Goal: Information Seeking & Learning: Learn about a topic

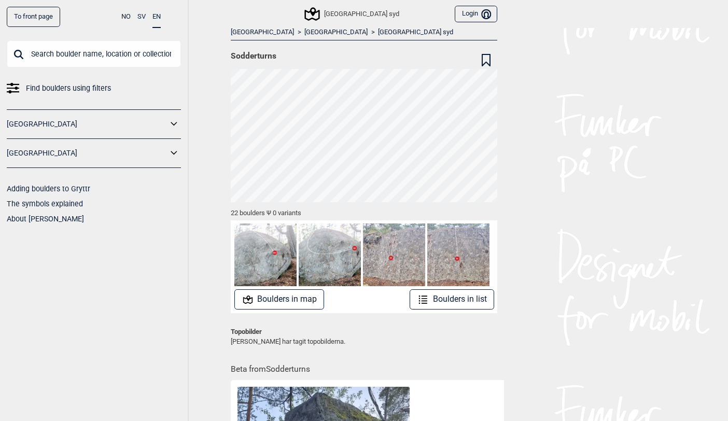
click at [304, 33] on link "[GEOGRAPHIC_DATA]" at bounding box center [335, 32] width 63 height 9
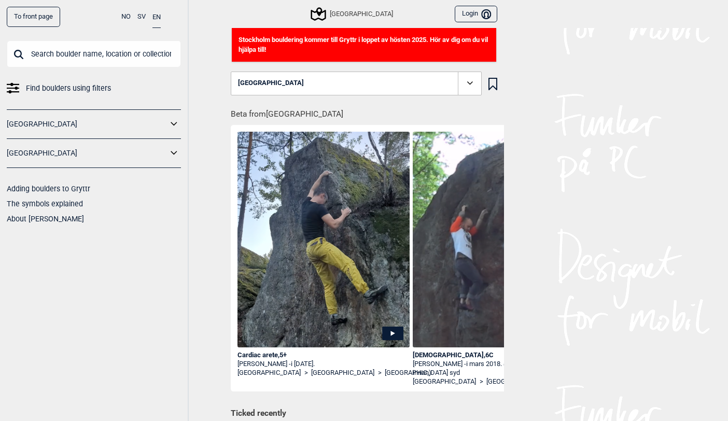
click at [326, 10] on icon at bounding box center [318, 13] width 15 height 13
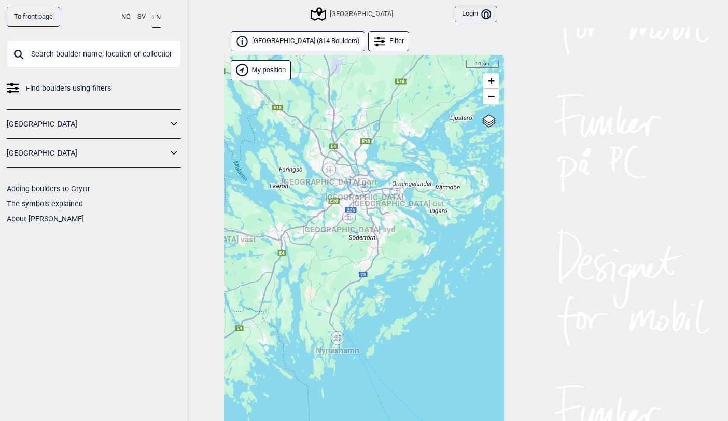
drag, startPoint x: 429, startPoint y: 282, endPoint x: 368, endPoint y: 284, distance: 61.2
click at [368, 284] on div "Hallingdal Stange [GEOGRAPHIC_DATA] syd [GEOGRAPHIC_DATA] og omegn [GEOGRAPHIC_…" at bounding box center [364, 251] width 280 height 393
click at [491, 81] on span "+" at bounding box center [491, 80] width 7 height 13
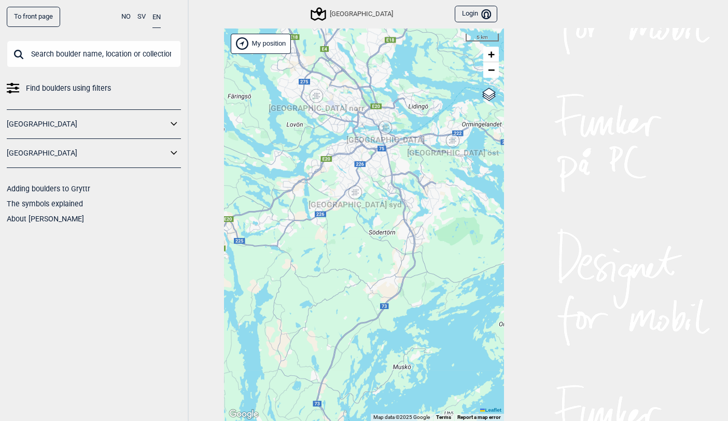
drag, startPoint x: 318, startPoint y: 295, endPoint x: 340, endPoint y: 331, distance: 41.9
click at [340, 331] on div "Hallingdal Stange [GEOGRAPHIC_DATA] syd [GEOGRAPHIC_DATA] og omegn [GEOGRAPHIC_…" at bounding box center [364, 225] width 280 height 393
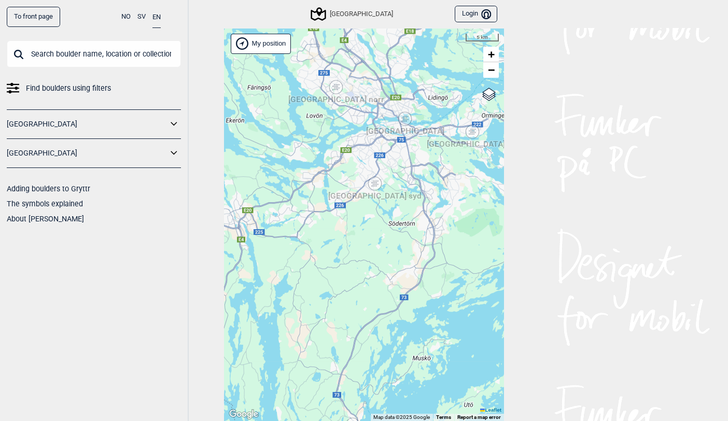
drag, startPoint x: 297, startPoint y: 226, endPoint x: 316, endPoint y: 217, distance: 21.8
click at [316, 217] on div "Hallingdal Stange [GEOGRAPHIC_DATA] syd [GEOGRAPHIC_DATA] og omegn [GEOGRAPHIC_…" at bounding box center [364, 225] width 280 height 393
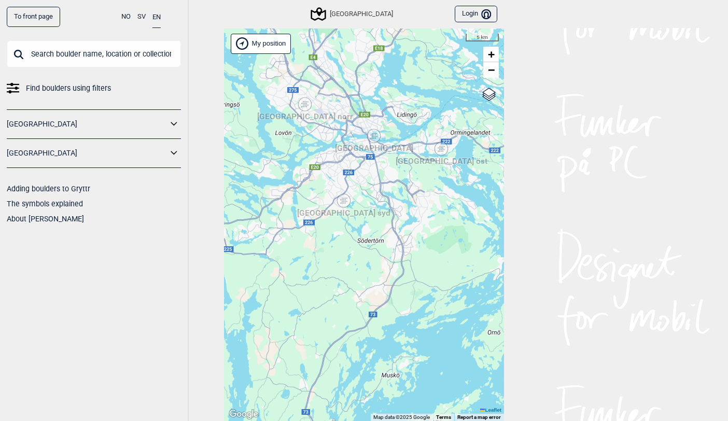
drag, startPoint x: 316, startPoint y: 217, endPoint x: 285, endPoint y: 234, distance: 35.5
click at [285, 234] on div "Hallingdal Stange [GEOGRAPHIC_DATA] syd [GEOGRAPHIC_DATA] og omegn [GEOGRAPHIC_…" at bounding box center [364, 225] width 280 height 393
click at [343, 200] on div "[GEOGRAPHIC_DATA] syd" at bounding box center [344, 201] width 6 height 6
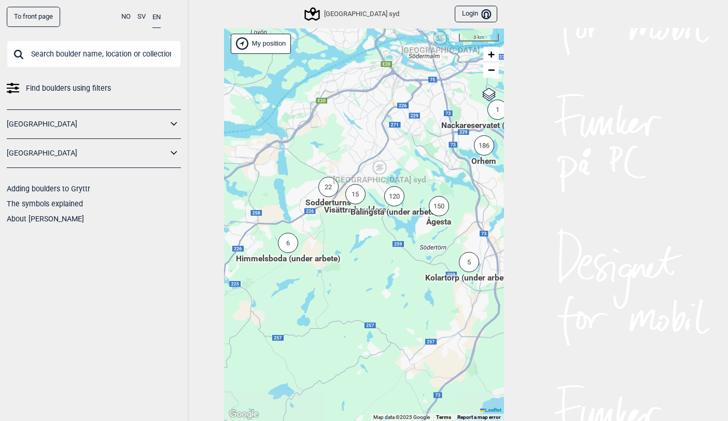
drag, startPoint x: 332, startPoint y: 282, endPoint x: 360, endPoint y: 249, distance: 43.4
click at [360, 249] on div "Hallingdal Stange [GEOGRAPHIC_DATA] syd [GEOGRAPHIC_DATA] og omegn [GEOGRAPHIC_…" at bounding box center [364, 225] width 280 height 393
click at [490, 54] on span "+" at bounding box center [491, 54] width 7 height 13
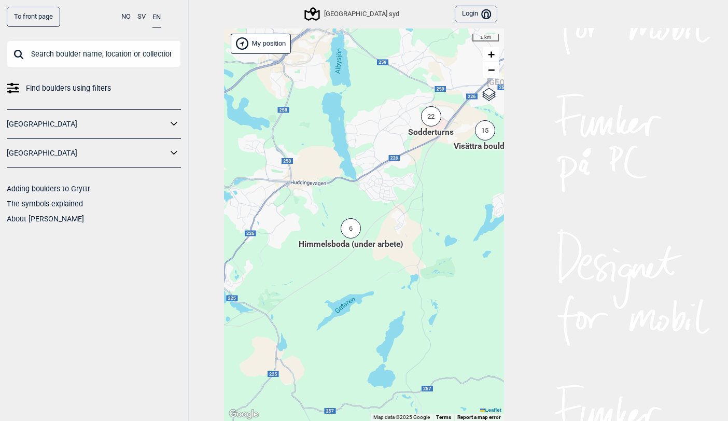
drag, startPoint x: 374, startPoint y: 234, endPoint x: 515, endPoint y: 194, distance: 147.1
click at [515, 194] on div "To front page NO SV EN Find boulders using filters [GEOGRAPHIC_DATA] [GEOGRAPHI…" at bounding box center [364, 184] width 728 height 421
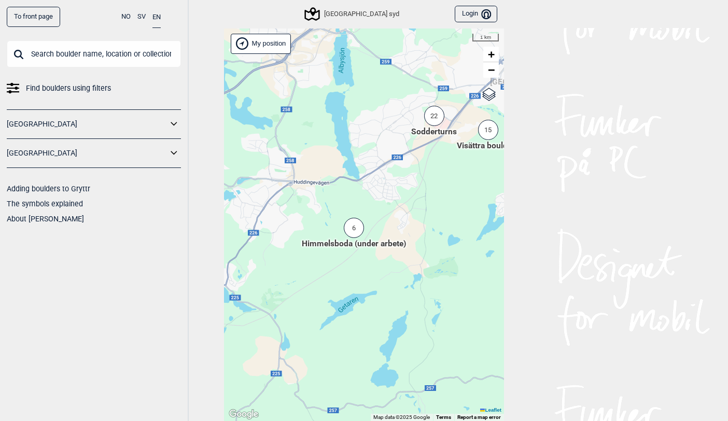
click at [354, 231] on div "6" at bounding box center [354, 228] width 20 height 20
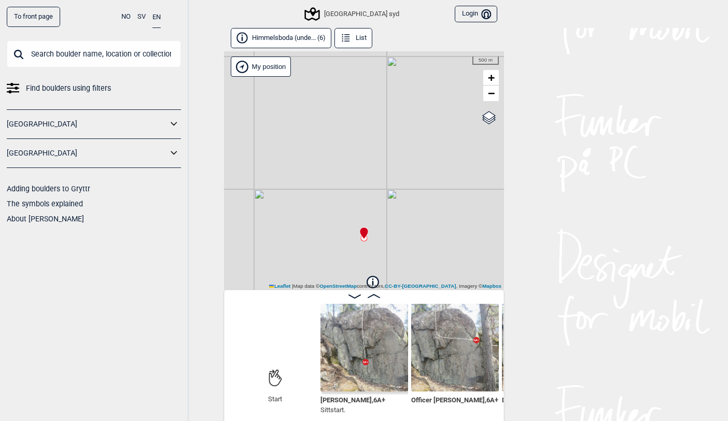
scroll to position [5, 0]
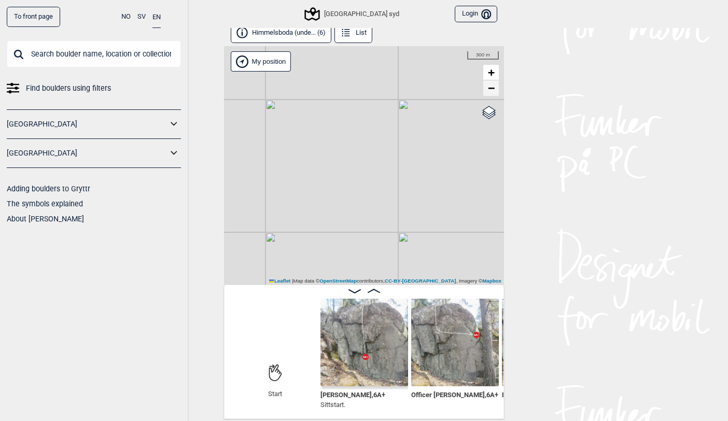
click at [487, 90] on link "−" at bounding box center [491, 88] width 16 height 16
drag, startPoint x: 417, startPoint y: 201, endPoint x: 416, endPoint y: 73, distance: 128.6
click at [416, 73] on div "Christers väggar [GEOGRAPHIC_DATA] syd My position 500 m + − OpenStreetMap Goog…" at bounding box center [364, 165] width 280 height 239
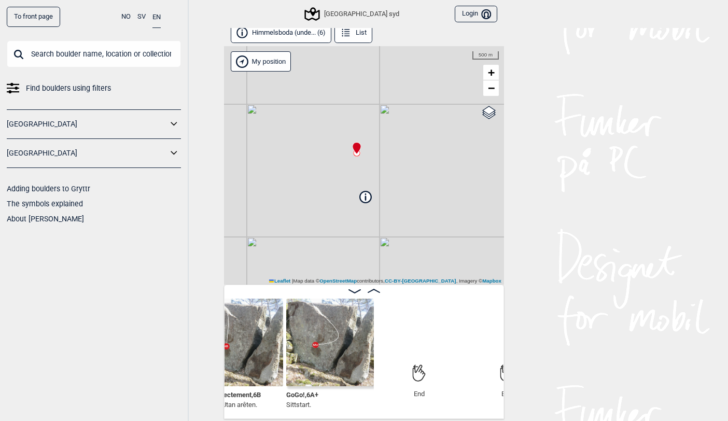
scroll to position [0, 616]
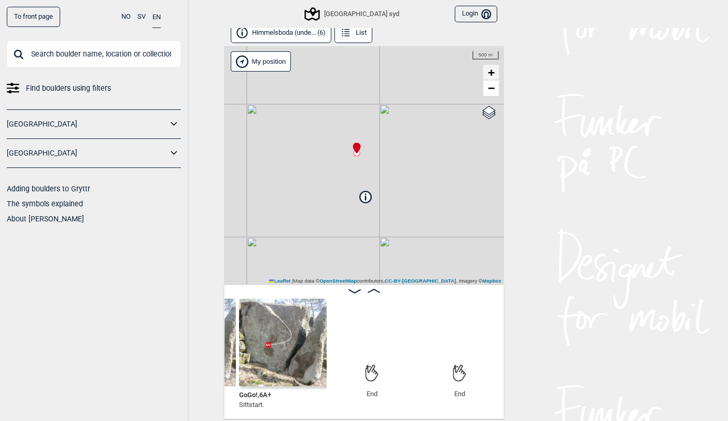
click at [492, 71] on span "+" at bounding box center [491, 72] width 7 height 13
drag, startPoint x: 396, startPoint y: 135, endPoint x: 419, endPoint y: 223, distance: 91.6
click at [419, 223] on div "Christers väggar [GEOGRAPHIC_DATA] syd My position 300 m + − OpenStreetMap Goog…" at bounding box center [364, 165] width 280 height 239
click at [492, 67] on span "+" at bounding box center [491, 72] width 7 height 13
drag, startPoint x: 444, startPoint y: 115, endPoint x: 416, endPoint y: 222, distance: 110.3
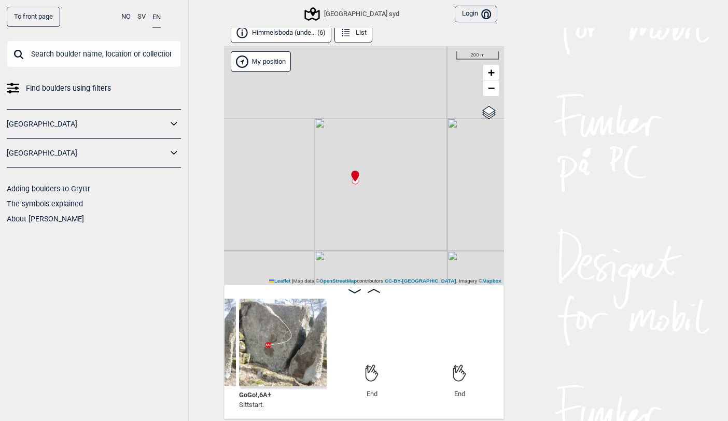
click at [416, 222] on div "Christers väggar [GEOGRAPHIC_DATA] syd My position 200 m + − OpenStreetMap Goog…" at bounding box center [364, 165] width 280 height 239
click at [489, 71] on span "+" at bounding box center [491, 72] width 7 height 13
drag, startPoint x: 378, startPoint y: 131, endPoint x: 419, endPoint y: 216, distance: 94.9
click at [419, 216] on div "Christers väggar [GEOGRAPHIC_DATA] syd My position 50 m + − OpenStreetMap Googl…" at bounding box center [364, 165] width 280 height 239
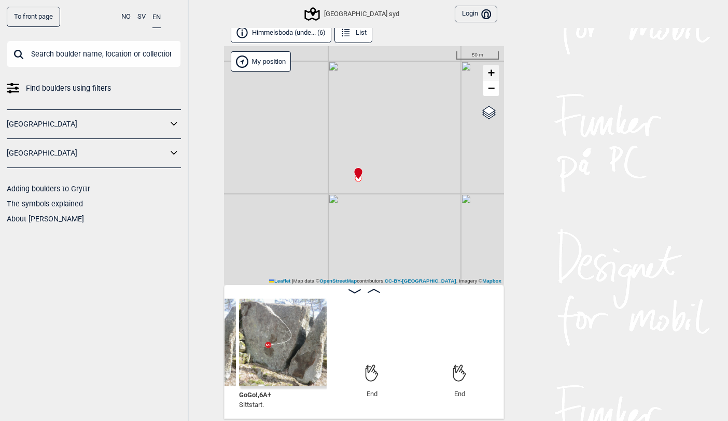
click at [488, 72] on span "+" at bounding box center [491, 72] width 7 height 13
drag, startPoint x: 389, startPoint y: 141, endPoint x: 400, endPoint y: 180, distance: 40.9
click at [400, 180] on div "Christers väggar [GEOGRAPHIC_DATA] syd My position 30 m + − OpenStreetMap Googl…" at bounding box center [364, 165] width 280 height 239
click at [362, 160] on icon at bounding box center [363, 158] width 8 height 11
click at [361, 154] on icon at bounding box center [363, 158] width 8 height 11
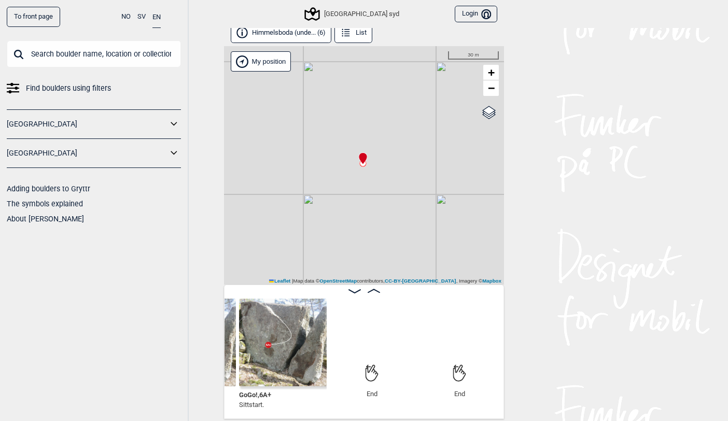
click at [361, 161] on icon at bounding box center [363, 158] width 8 height 11
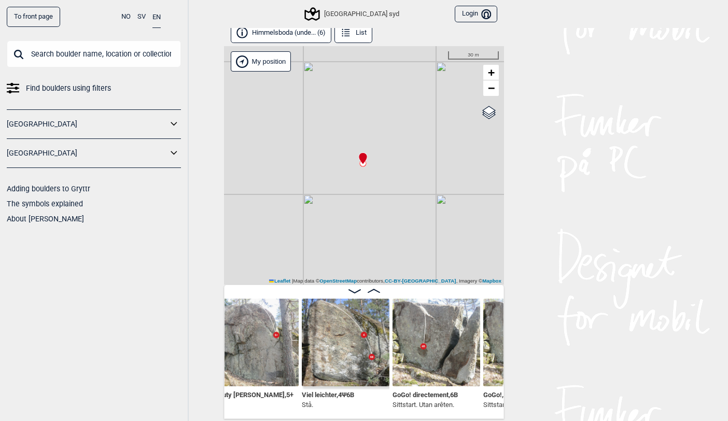
click at [283, 412] on div "Deputy [PERSON_NAME] , 5+ Viel leichter , 4 Ψ 6B Stå. GoGo! directement , 6B Si…" at bounding box center [364, 352] width 280 height 134
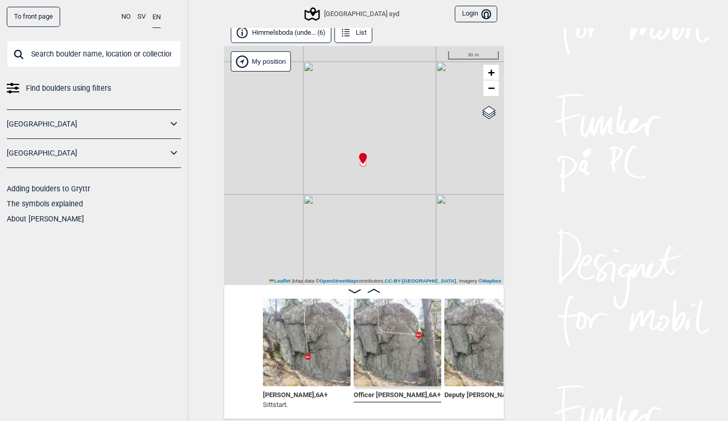
scroll to position [0, 131]
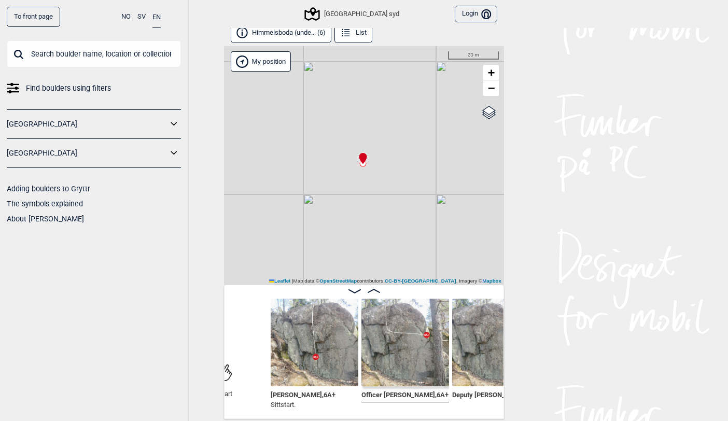
click at [304, 336] on img at bounding box center [315, 343] width 88 height 88
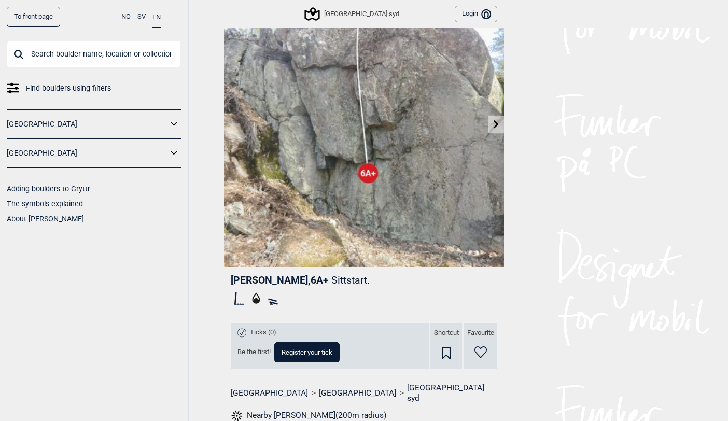
scroll to position [69, 0]
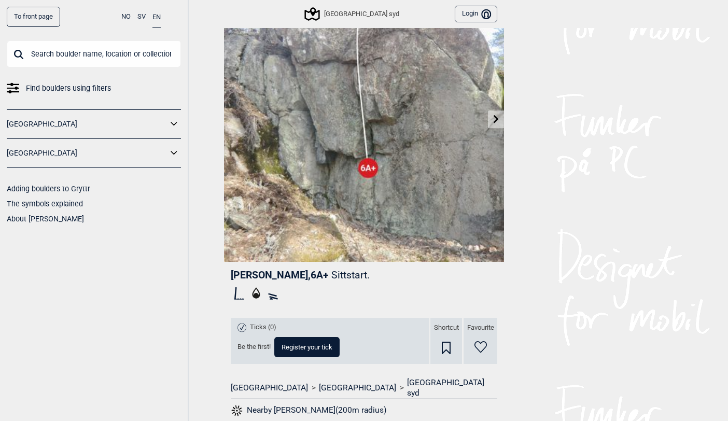
click at [253, 292] on icon at bounding box center [256, 292] width 8 height 11
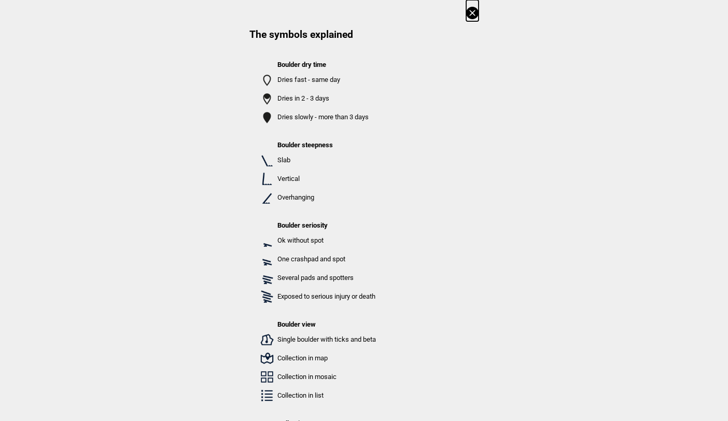
click at [472, 9] on icon at bounding box center [472, 13] width 12 height 12
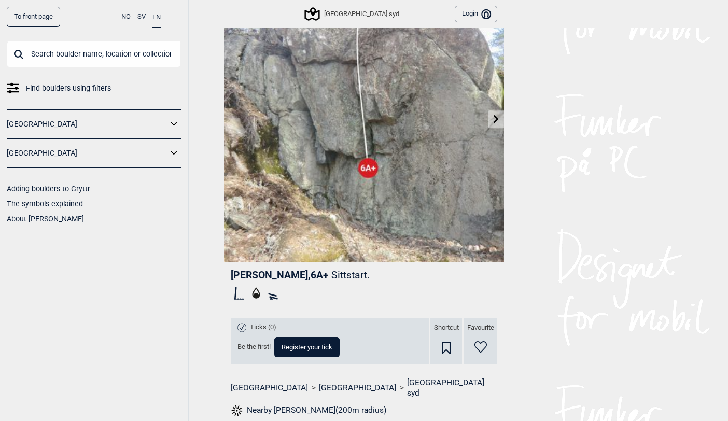
click at [272, 294] on rect at bounding box center [272, 295] width 9 height 4
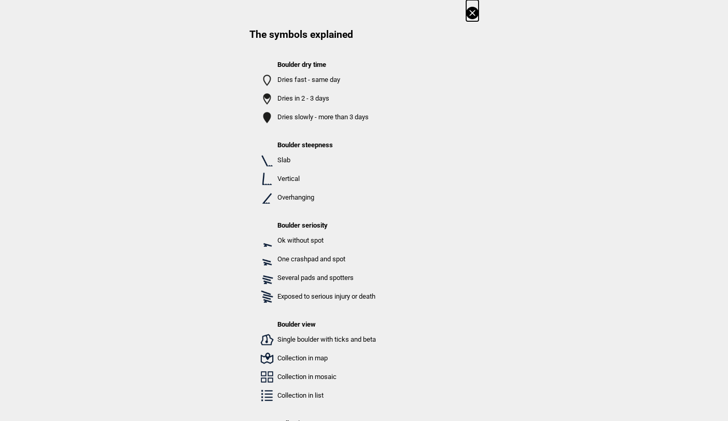
click at [471, 11] on icon at bounding box center [472, 13] width 6 height 6
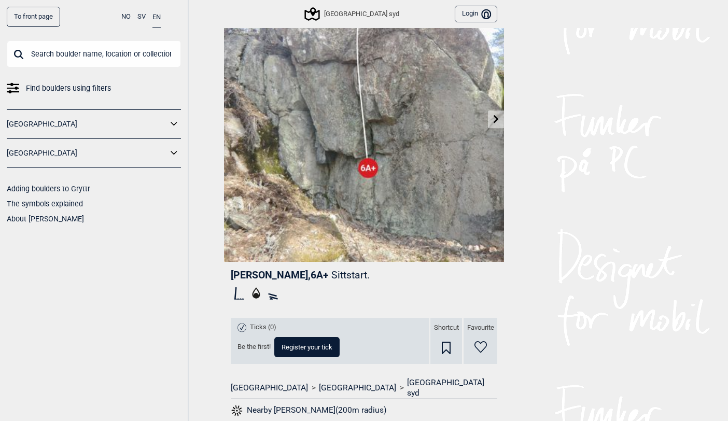
scroll to position [0, 0]
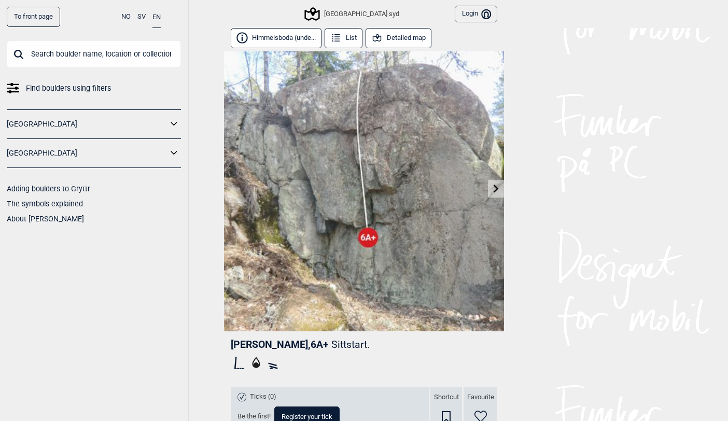
click at [391, 39] on button "Detailed map" at bounding box center [399, 38] width 66 height 20
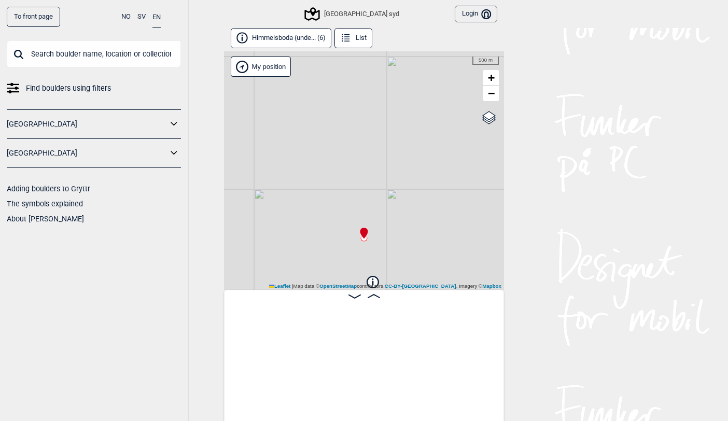
scroll to position [0, 81]
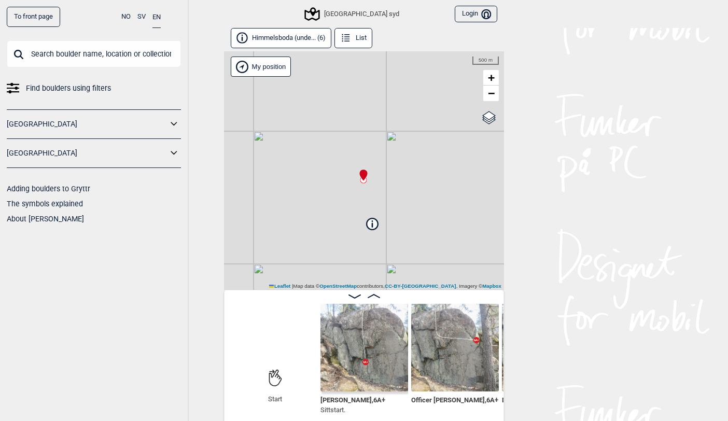
drag, startPoint x: 445, startPoint y: 204, endPoint x: 445, endPoint y: 146, distance: 58.1
click at [445, 146] on div "Christers väggar [GEOGRAPHIC_DATA] syd My position 500 m + − OpenStreetMap Goog…" at bounding box center [364, 170] width 280 height 239
click at [490, 75] on span "+" at bounding box center [491, 77] width 7 height 13
drag, startPoint x: 421, startPoint y: 108, endPoint x: 413, endPoint y: 250, distance: 142.3
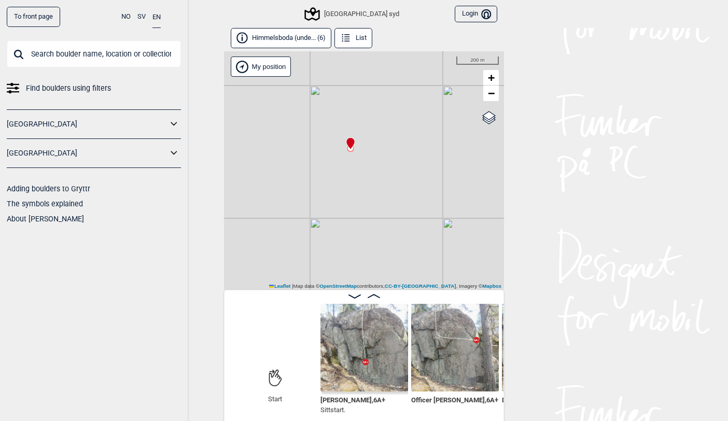
click at [413, 250] on div "Christers väggar [GEOGRAPHIC_DATA] syd My position 200 m + − OpenStreetMap Goog…" at bounding box center [364, 170] width 280 height 239
click at [489, 76] on span "+" at bounding box center [491, 77] width 7 height 13
drag, startPoint x: 348, startPoint y: 88, endPoint x: 254, endPoint y: 234, distance: 173.6
click at [254, 234] on div "Christers väggar [GEOGRAPHIC_DATA] syd My position 100 m + − OpenStreetMap Goog…" at bounding box center [364, 170] width 280 height 239
drag, startPoint x: 358, startPoint y: 211, endPoint x: 218, endPoint y: 241, distance: 143.2
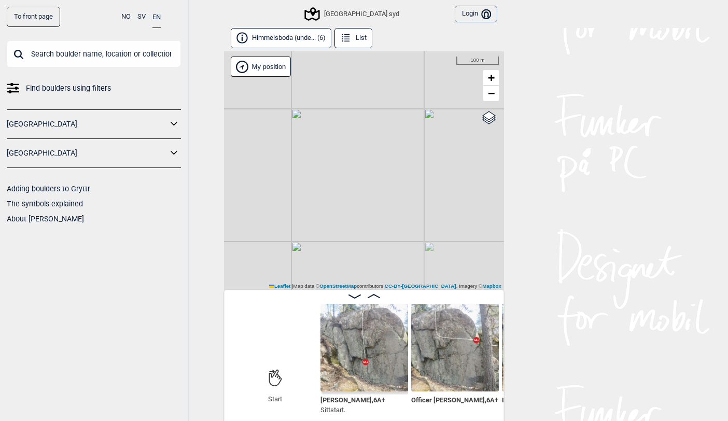
click at [218, 241] on div "To front page NO SV EN Find boulders using filters [GEOGRAPHIC_DATA] [GEOGRAPHI…" at bounding box center [364, 210] width 728 height 421
drag, startPoint x: 289, startPoint y: 199, endPoint x: 347, endPoint y: 197, distance: 58.6
click at [347, 197] on div "Christers väggar [GEOGRAPHIC_DATA] syd My position 100 m + − OpenStreetMap Goog…" at bounding box center [364, 170] width 280 height 239
click at [494, 74] on span "+" at bounding box center [491, 77] width 7 height 13
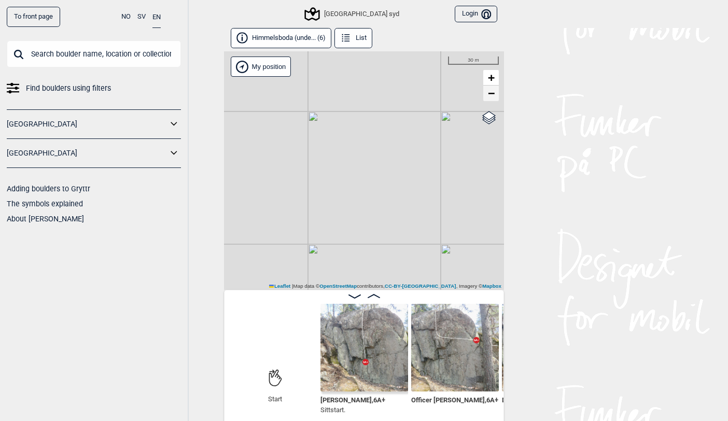
click at [489, 93] on span "−" at bounding box center [491, 93] width 7 height 13
drag, startPoint x: 325, startPoint y: 227, endPoint x: 491, endPoint y: 169, distance: 176.0
click at [491, 169] on div "Christers väggar [GEOGRAPHIC_DATA] syd My position 100 m + − OpenStreetMap Goog…" at bounding box center [364, 170] width 280 height 239
click at [489, 76] on span "+" at bounding box center [491, 77] width 7 height 13
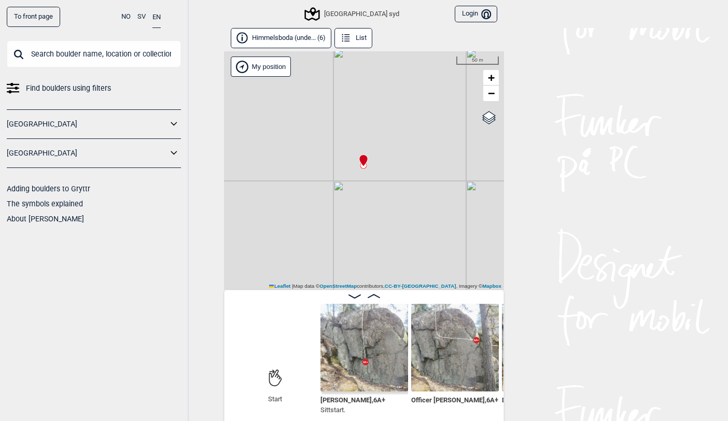
drag, startPoint x: 311, startPoint y: 161, endPoint x: 374, endPoint y: 218, distance: 85.6
click at [374, 218] on div "Christers väggar [GEOGRAPHIC_DATA] syd My position 50 m + − OpenStreetMap Googl…" at bounding box center [364, 170] width 280 height 239
click at [493, 78] on span "+" at bounding box center [491, 77] width 7 height 13
drag, startPoint x: 402, startPoint y: 95, endPoint x: 398, endPoint y: 160, distance: 64.5
click at [398, 160] on div "Christers väggar [GEOGRAPHIC_DATA] syd My position 30 m + − OpenStreetMap Googl…" at bounding box center [364, 170] width 280 height 239
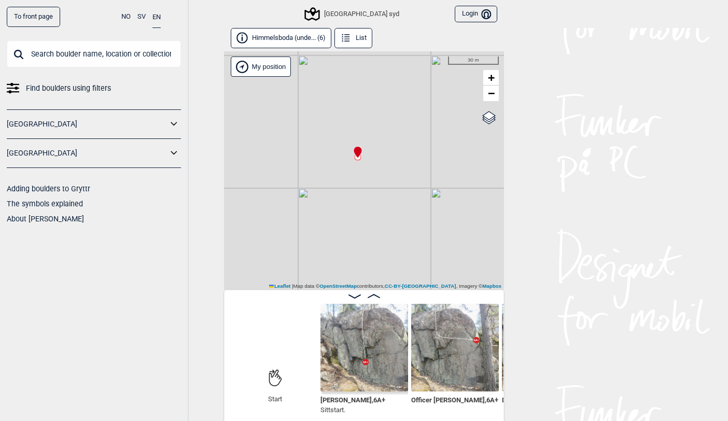
click at [363, 370] on img at bounding box center [364, 348] width 88 height 88
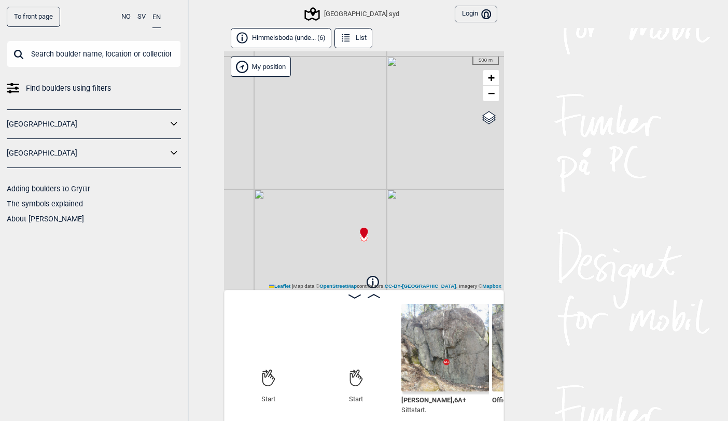
scroll to position [0, 81]
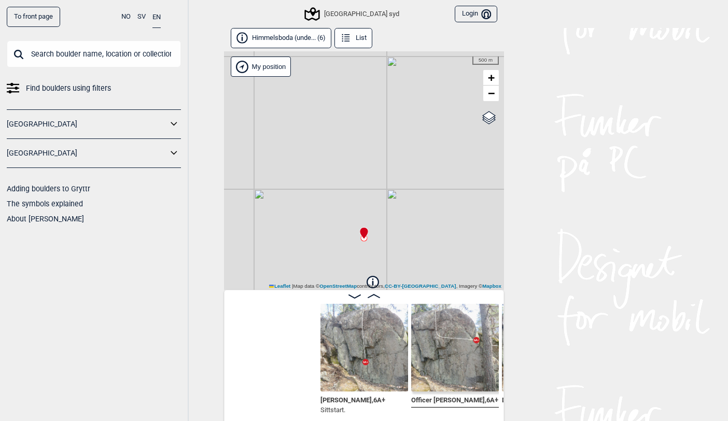
scroll to position [0, 325]
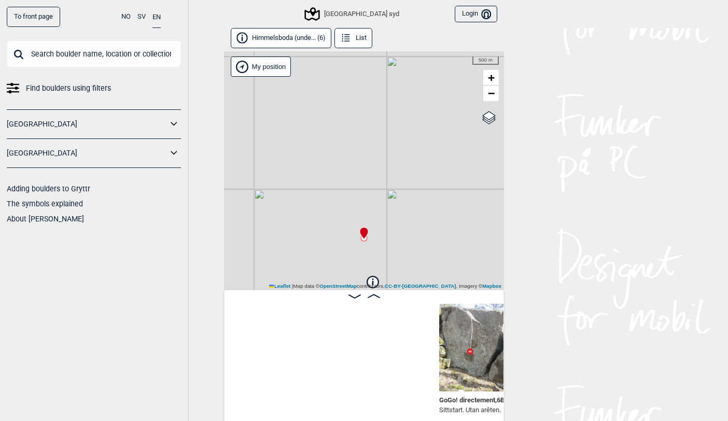
scroll to position [0, 569]
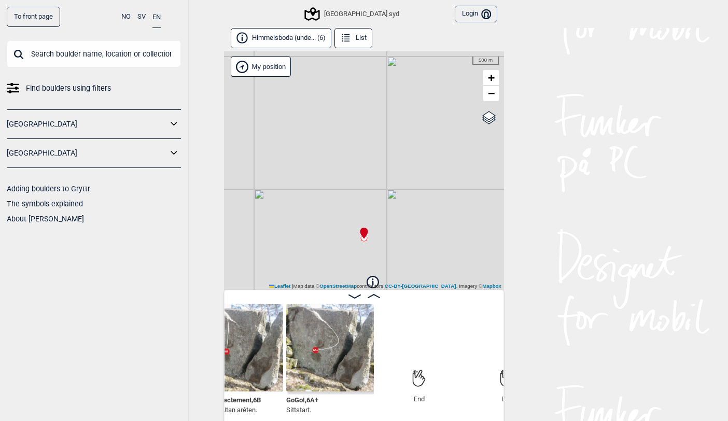
click at [325, 356] on img at bounding box center [330, 348] width 88 height 88
